Goal: Information Seeking & Learning: Learn about a topic

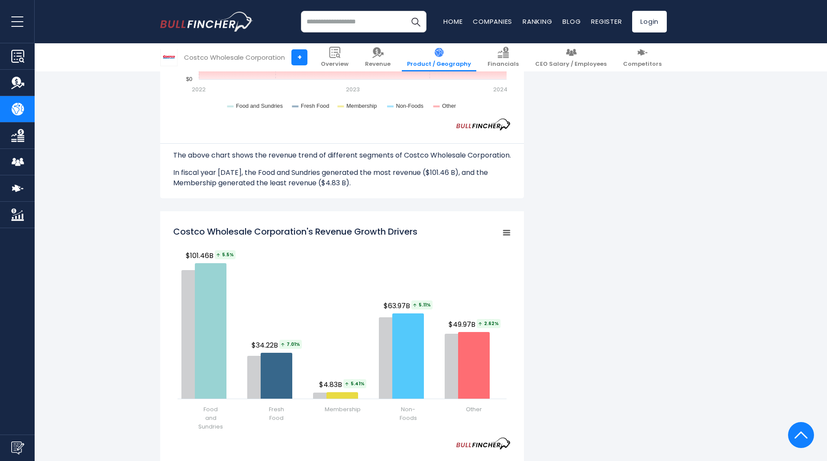
scroll to position [953, 0]
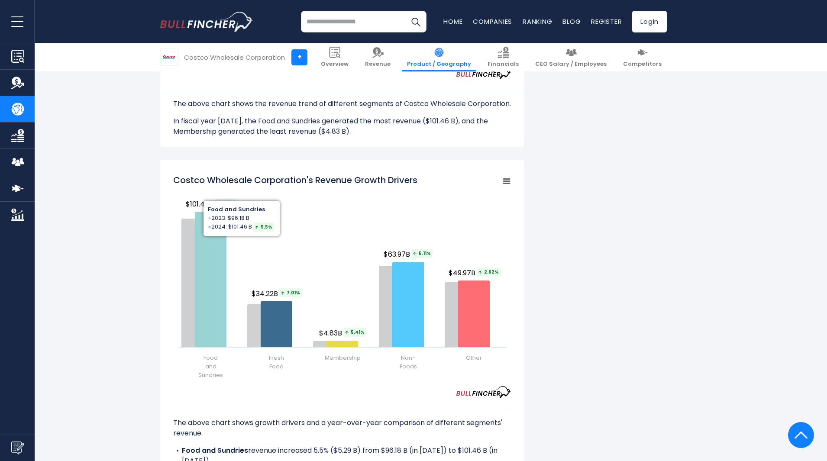
click at [125, 251] on div "Costco Wholesale Corporation's Revenue by Segment In fiscal year 2024, Costco W…" at bounding box center [413, 177] width 827 height 1873
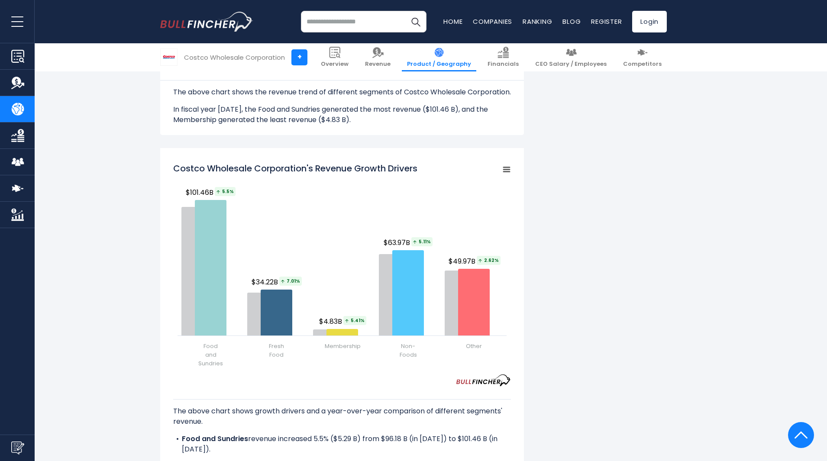
scroll to position [982, 0]
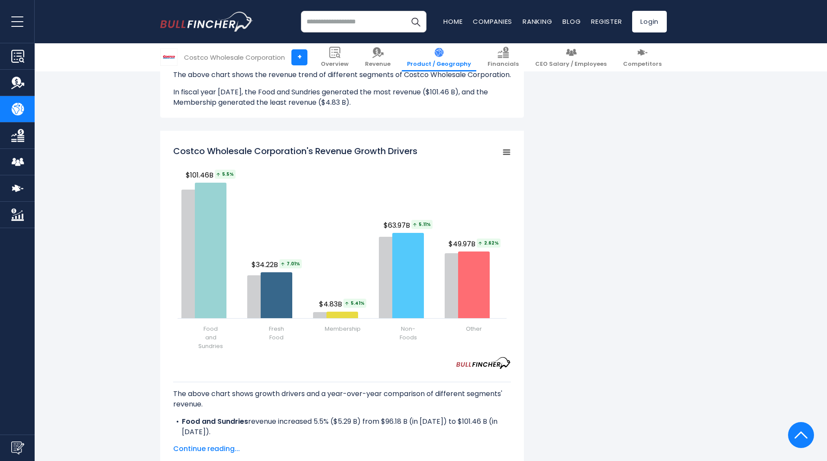
drag, startPoint x: 218, startPoint y: 149, endPoint x: 308, endPoint y: 152, distance: 90.6
click at [308, 152] on tspan "Costco Wholesale Corporation's Revenue Growth Drivers" at bounding box center [295, 151] width 244 height 12
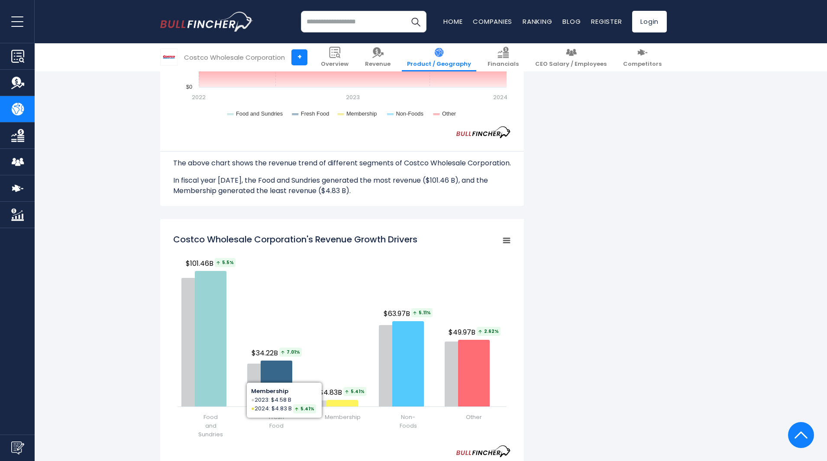
scroll to position [866, 0]
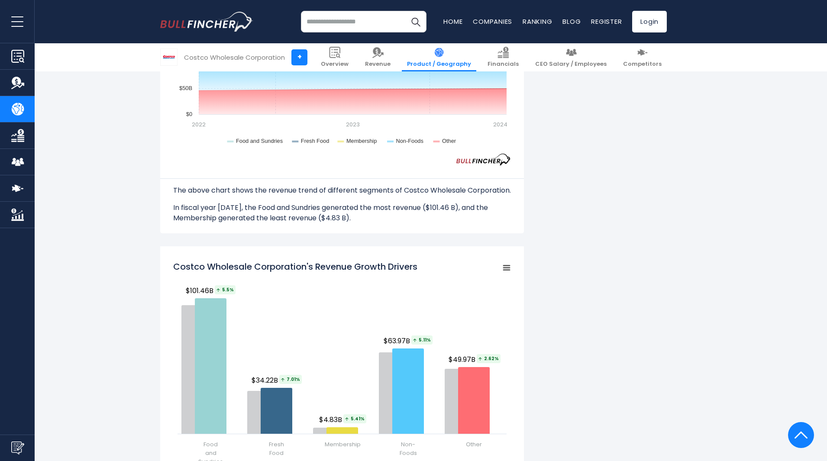
drag, startPoint x: 359, startPoint y: 266, endPoint x: 410, endPoint y: 264, distance: 51.6
click at [410, 264] on tspan "Costco Wholesale Corporation's Revenue Growth Drivers" at bounding box center [295, 267] width 244 height 12
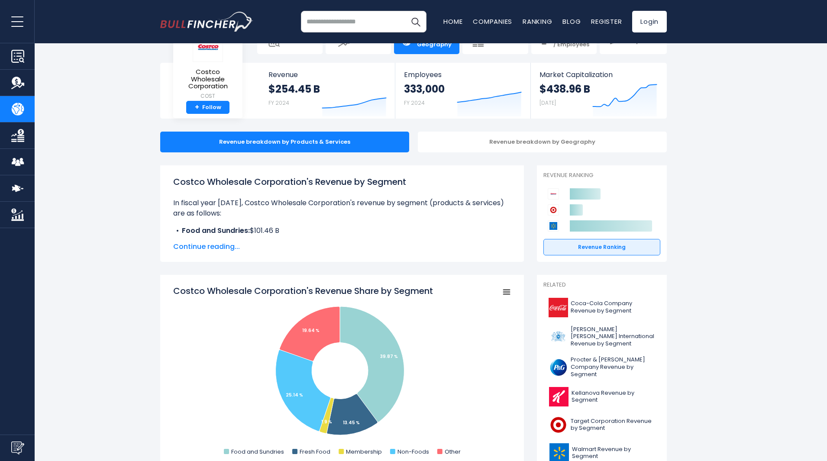
scroll to position [0, 0]
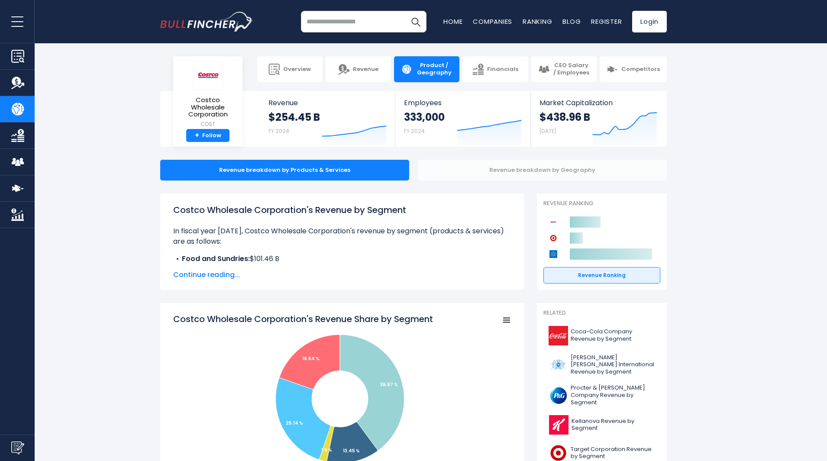
click at [451, 169] on div "Revenue breakdown by Geography" at bounding box center [542, 170] width 249 height 21
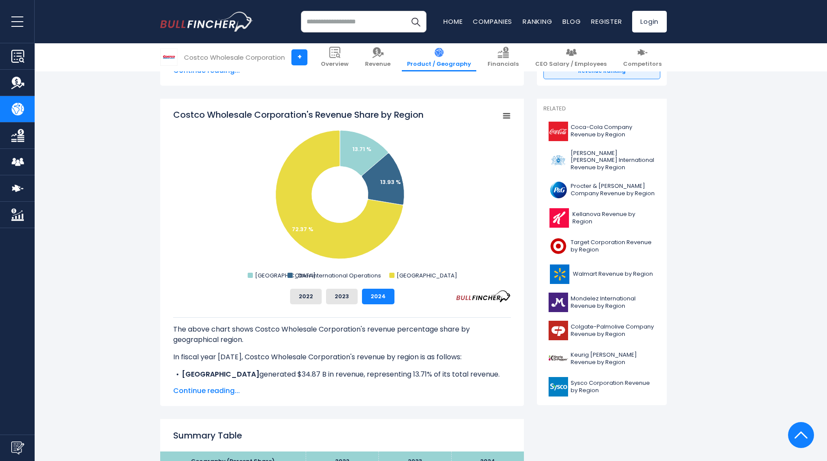
scroll to position [202, 0]
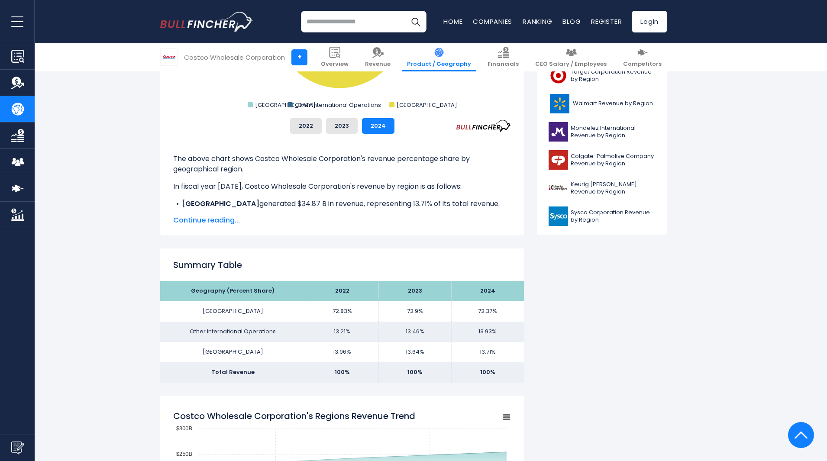
scroll to position [144, 0]
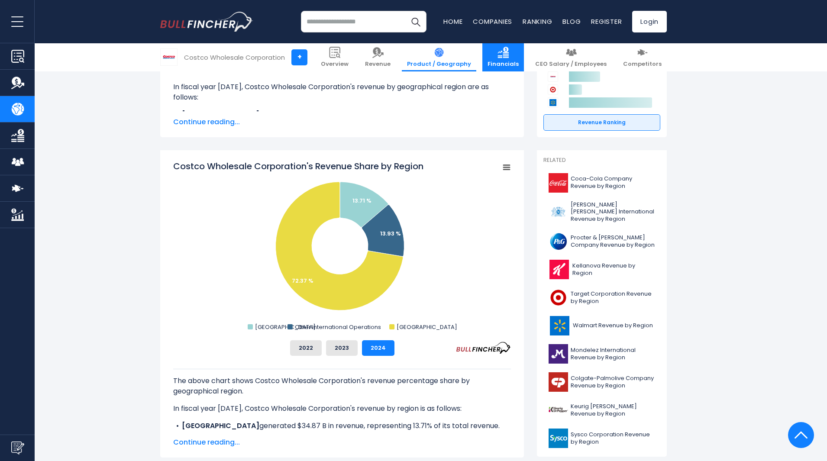
click at [519, 61] on span "Financials" at bounding box center [503, 64] width 31 height 7
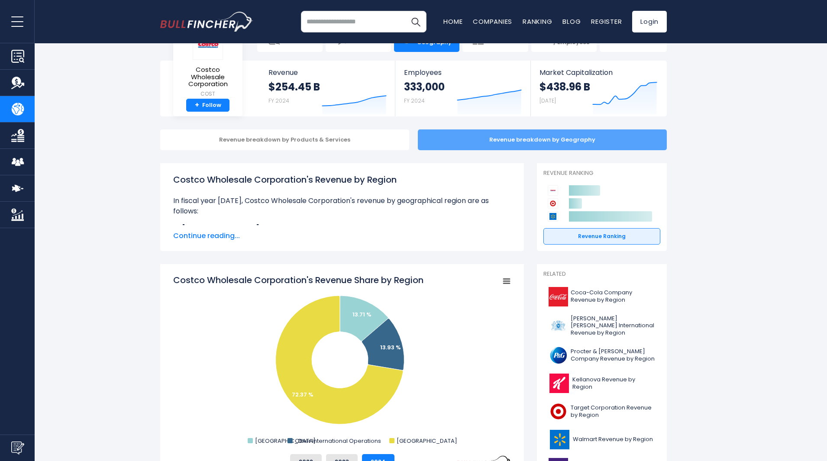
scroll to position [29, 0]
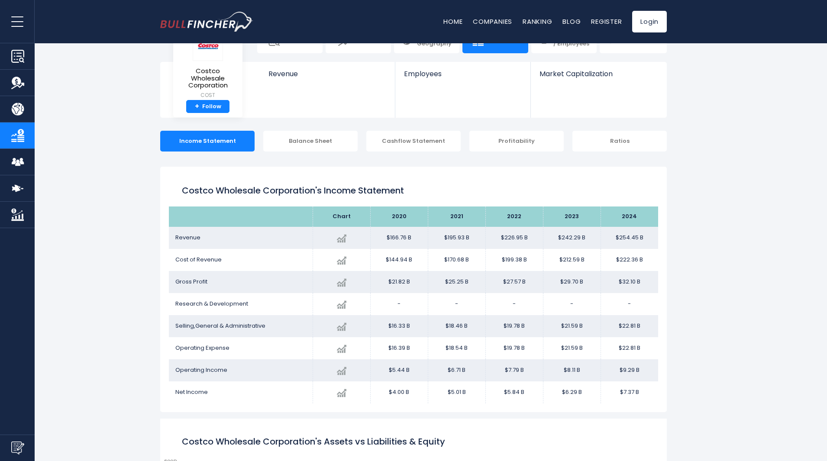
scroll to position [29, 0]
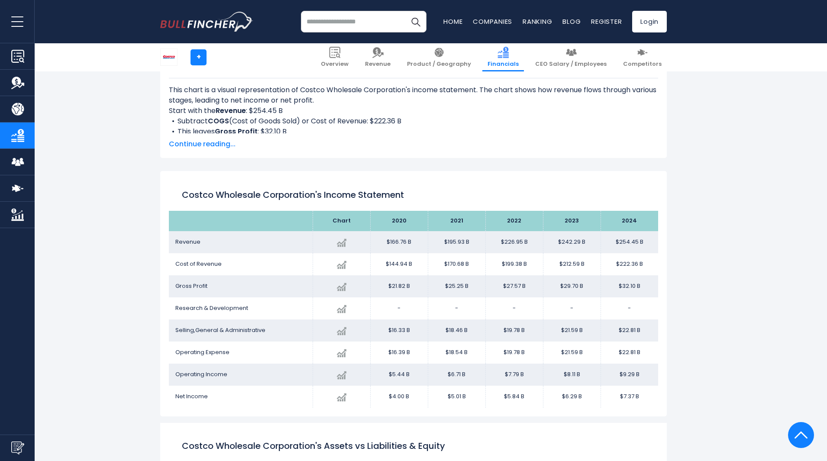
scroll to position [382, 0]
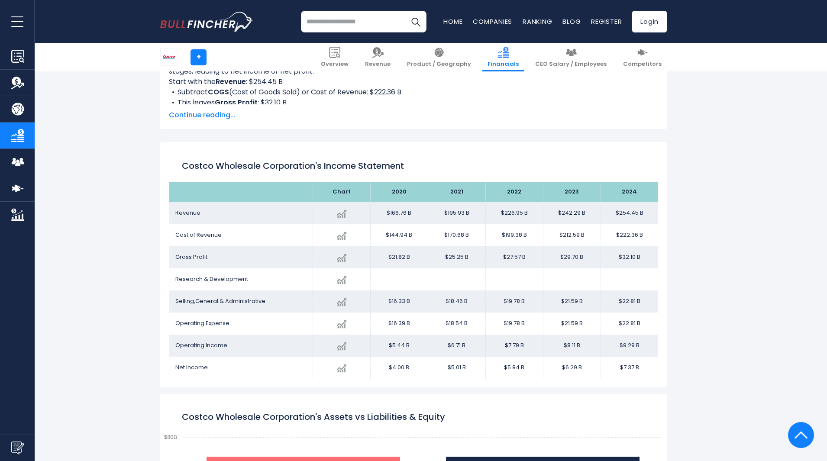
scroll to position [411, 0]
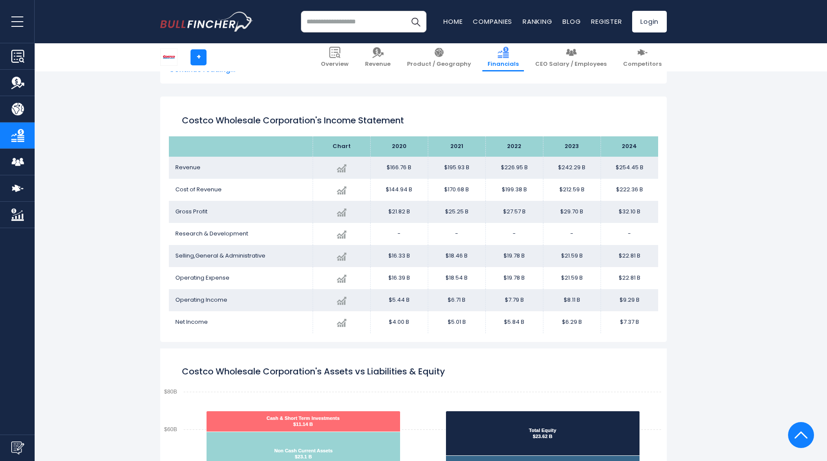
scroll to position [440, 0]
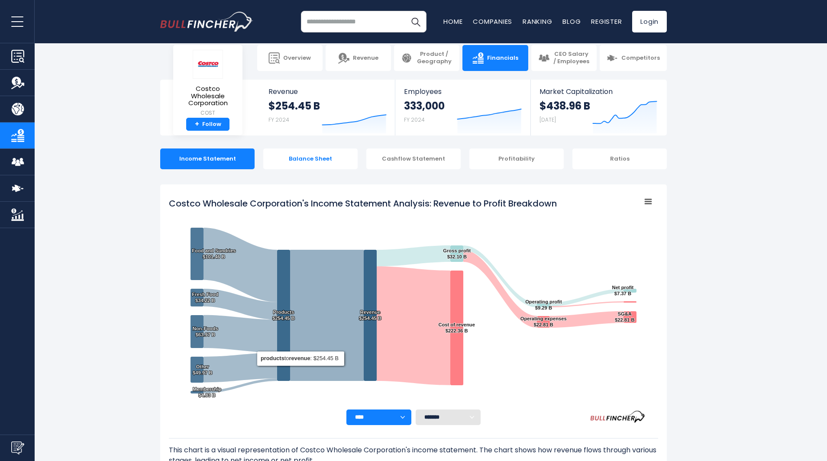
scroll to position [0, 0]
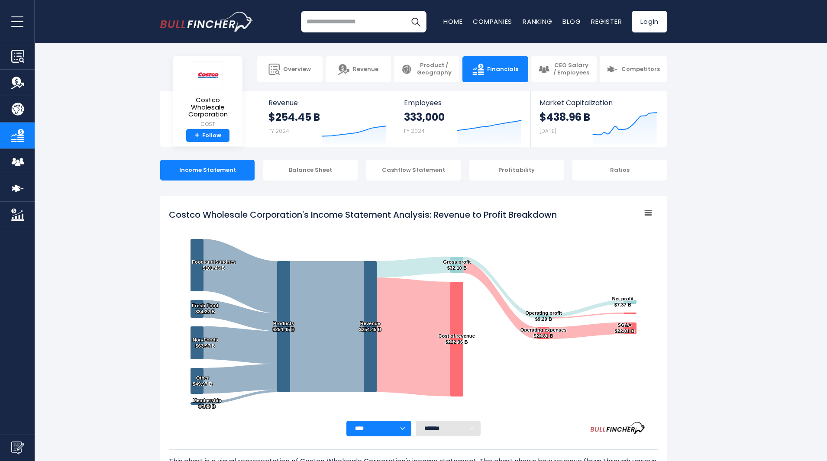
click at [358, 24] on input "search" at bounding box center [364, 22] width 126 height 22
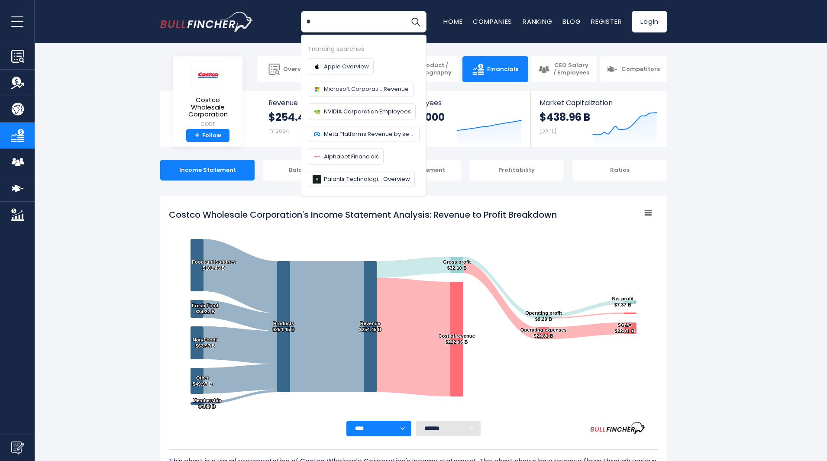
type input "*"
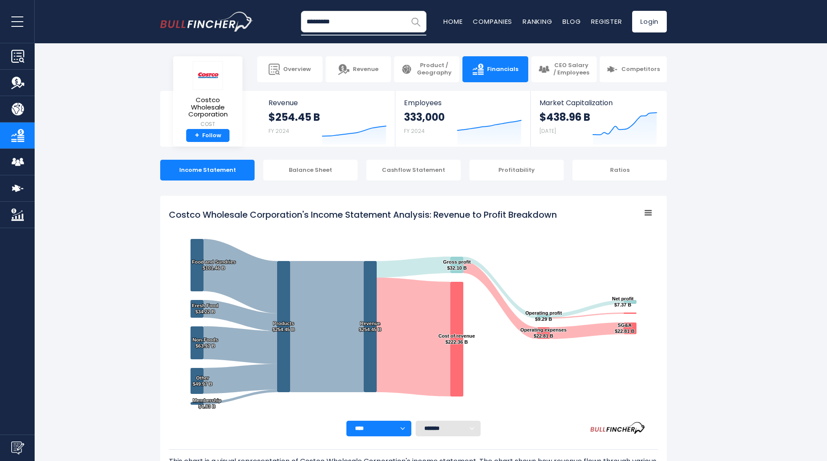
type input "*********"
click at [417, 20] on img "Search" at bounding box center [415, 21] width 11 height 11
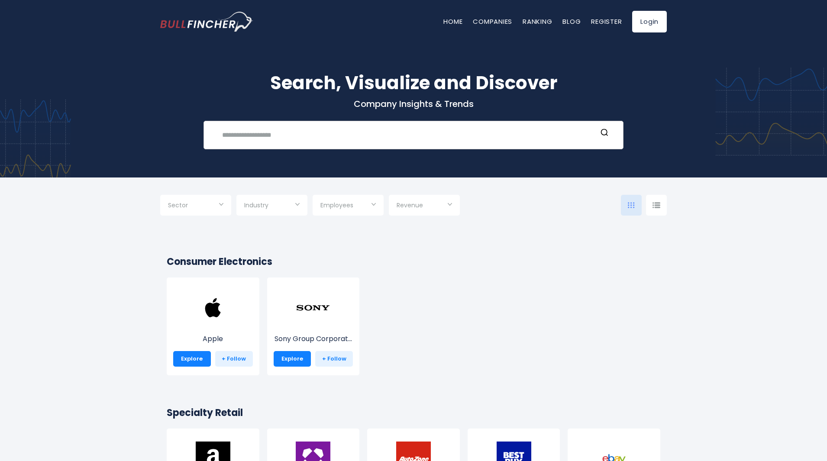
click at [309, 139] on input "text" at bounding box center [407, 135] width 380 height 16
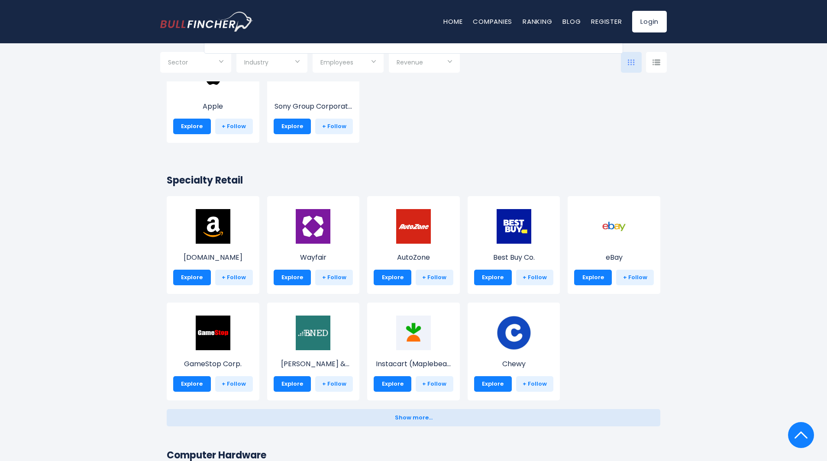
scroll to position [231, 0]
